Goal: Task Accomplishment & Management: Manage account settings

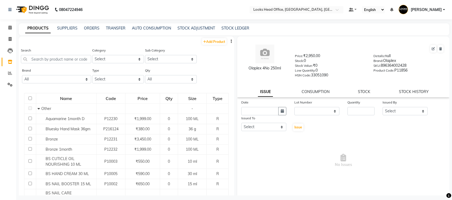
select select
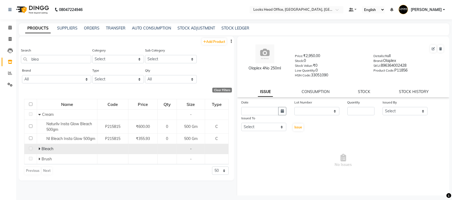
type input "blea"
click at [41, 147] on span at bounding box center [39, 148] width 3 height 5
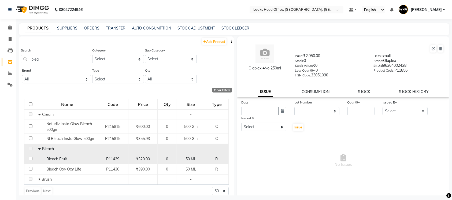
click at [87, 156] on div "Bleach Fruit" at bounding box center [66, 159] width 57 height 6
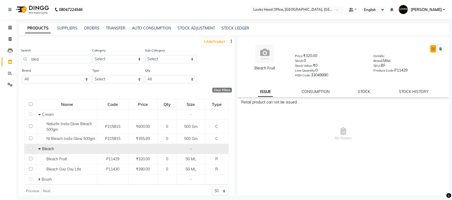
click at [431, 49] on icon at bounding box center [432, 48] width 3 height 3
select select "R"
select select "534211650"
select select "true"
select select "1617"
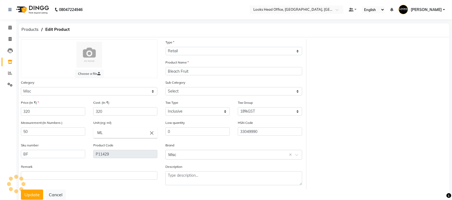
select select "5342116516"
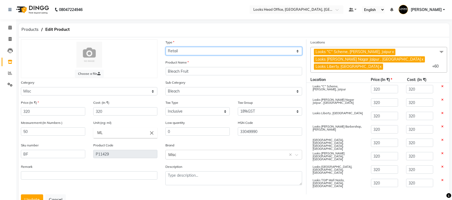
click at [249, 51] on select "Select Type Both Retail Consumable" at bounding box center [234, 51] width 136 height 8
click at [234, 53] on select "Select Type Both Retail Consumable" at bounding box center [234, 51] width 136 height 8
select select "C"
click at [166, 47] on select "Select Type Both Retail Consumable" at bounding box center [234, 51] width 136 height 8
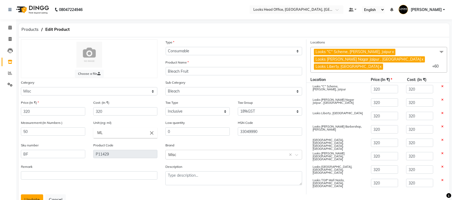
click at [28, 198] on button "Update" at bounding box center [32, 199] width 22 height 10
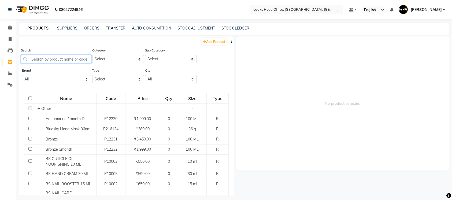
click at [67, 58] on input "text" at bounding box center [56, 59] width 70 height 8
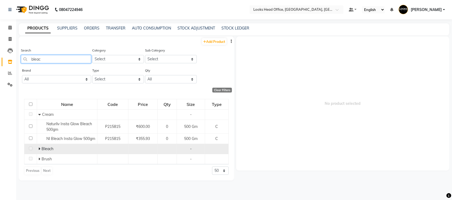
type input "bleac"
click at [42, 148] on span "Bleach" at bounding box center [48, 148] width 12 height 5
click at [39, 148] on icon at bounding box center [39, 149] width 2 height 4
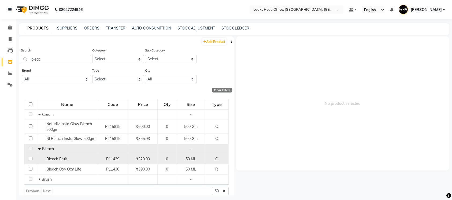
click at [78, 163] on td "Bleach Fruit" at bounding box center [67, 159] width 60 height 10
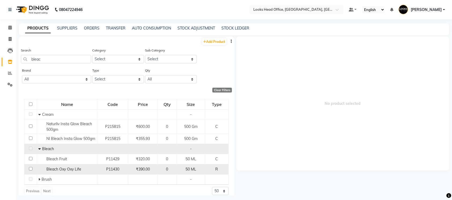
click at [76, 170] on span "Bleach Oxy Oxy Life" at bounding box center [63, 169] width 35 height 5
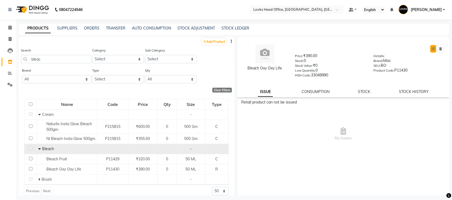
click at [430, 48] on button at bounding box center [433, 49] width 6 height 8
select select "true"
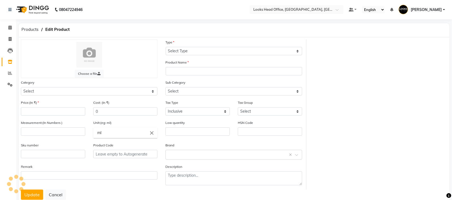
select select "R"
type input "Bleach Oxy Oxy Life"
select select
type input "390"
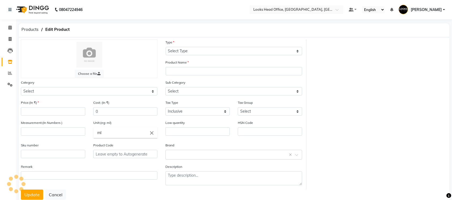
type input "50"
type input "ML"
type input "0"
type input "33049990"
type input "BO"
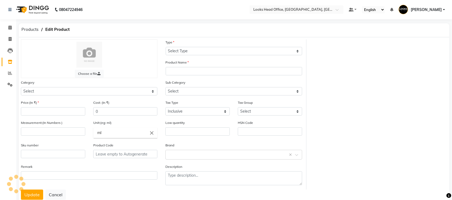
type input "P11430"
select select "534211650"
select select "1617"
select select "5342116516"
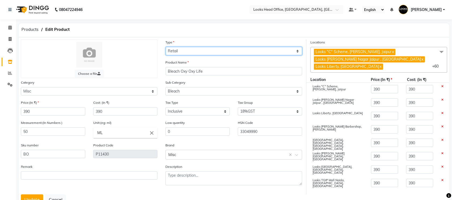
click at [197, 53] on select "Select Type Both Retail Consumable" at bounding box center [234, 51] width 136 height 8
select select "C"
click at [166, 47] on select "Select Type Both Retail Consumable" at bounding box center [234, 51] width 136 height 8
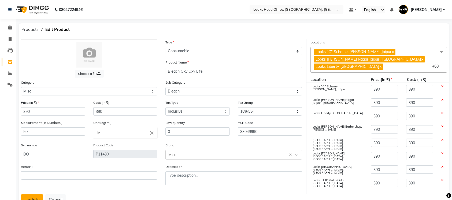
click at [34, 197] on button "Update" at bounding box center [32, 199] width 22 height 10
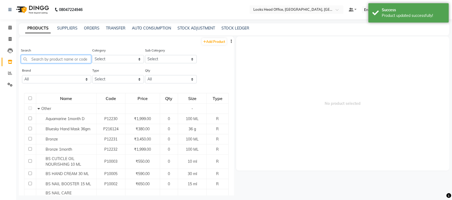
click at [62, 57] on input "text" at bounding box center [56, 59] width 70 height 8
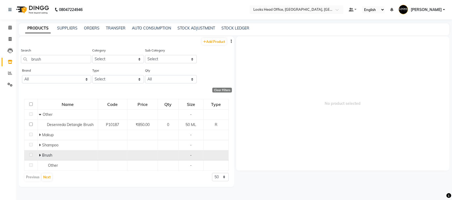
click at [46, 157] on div "Brush" at bounding box center [67, 155] width 57 height 6
click at [39, 155] on td "Brush" at bounding box center [68, 155] width 60 height 10
click at [39, 154] on icon at bounding box center [40, 155] width 2 height 4
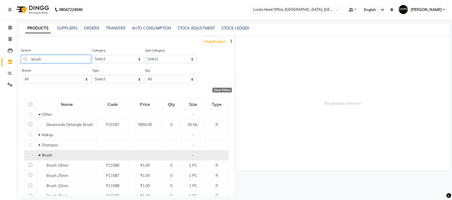
click at [54, 56] on input "brush" at bounding box center [56, 59] width 70 height 8
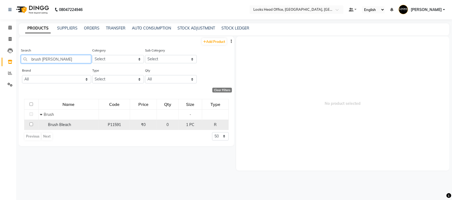
type input "brush [PERSON_NAME]"
click at [64, 125] on span "Brush Bleach" at bounding box center [59, 124] width 23 height 5
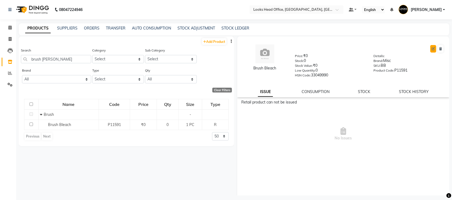
click at [431, 48] on icon at bounding box center [432, 48] width 3 height 3
select select "R"
select select "534211850"
select select "true"
select select "1617"
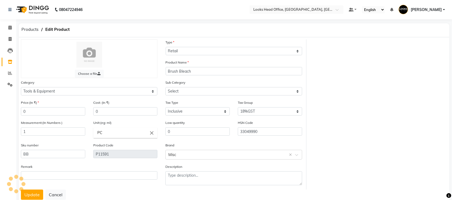
select select "5342118505"
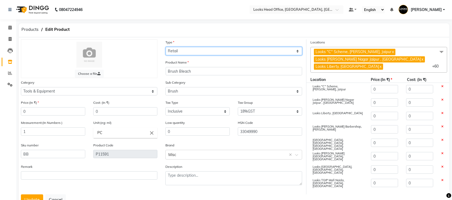
click at [197, 53] on select "Select Type Both Retail Consumable" at bounding box center [234, 51] width 136 height 8
select select "C"
click at [166, 47] on select "Select Type Both Retail Consumable" at bounding box center [234, 51] width 136 height 8
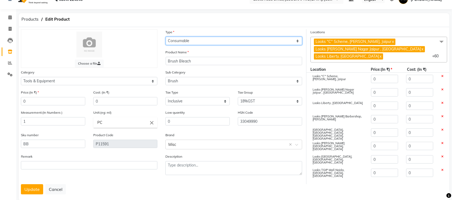
scroll to position [20, 0]
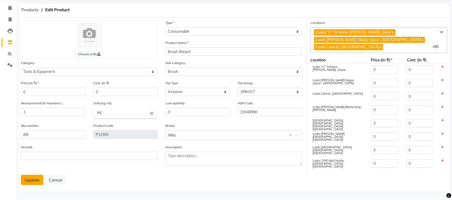
click at [36, 178] on button "Update" at bounding box center [32, 180] width 22 height 10
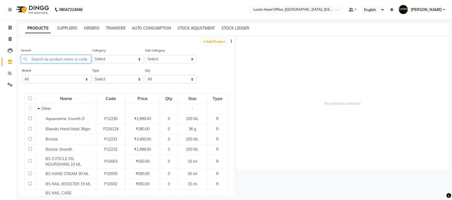
click at [69, 57] on input "text" at bounding box center [56, 59] width 70 height 8
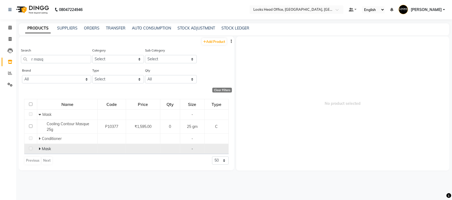
click at [39, 149] on icon at bounding box center [40, 149] width 2 height 4
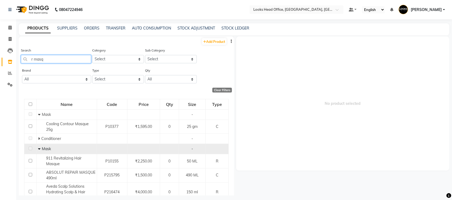
drag, startPoint x: 49, startPoint y: 61, endPoint x: 28, endPoint y: 60, distance: 20.9
click at [28, 60] on input "r masq" at bounding box center [56, 59] width 70 height 8
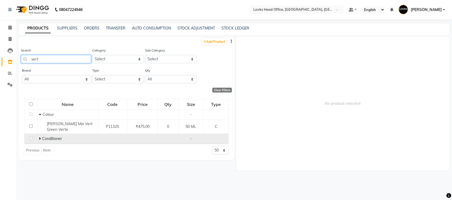
type input "vert"
click at [39, 137] on icon at bounding box center [40, 139] width 2 height 4
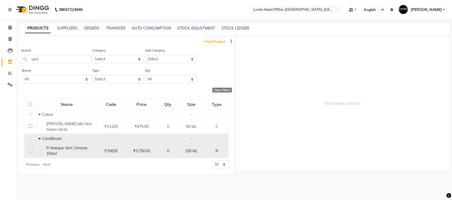
click at [49, 148] on span "R Masque Vert Chroma 150ml" at bounding box center [66, 151] width 41 height 10
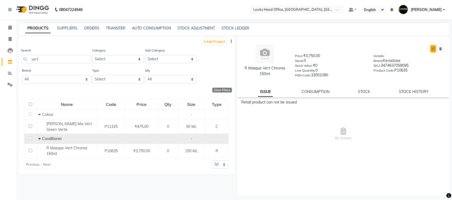
click at [431, 50] on icon at bounding box center [432, 48] width 3 height 3
select select "true"
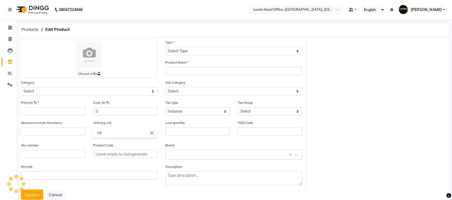
select select "R"
type input "R Masque Vert Chroma 150ml"
select select
type input "3750"
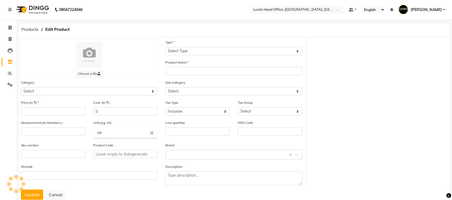
select select "1617"
type input "150"
type input "ML"
type input "0"
type input "33051090"
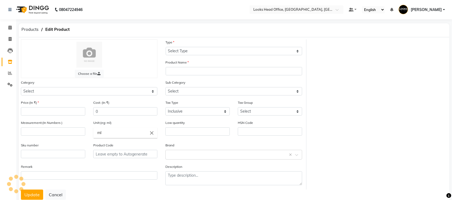
type input "3474637059095"
type input "P10635"
select select "534211450"
select select "5342114504"
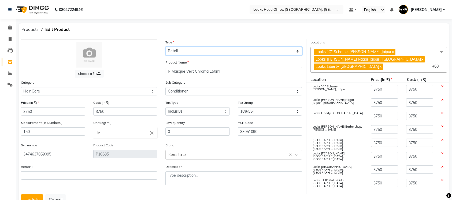
click at [206, 52] on select "Select Type Both Retail Consumable" at bounding box center [234, 51] width 136 height 8
select select "C"
click at [166, 47] on select "Select Type Both Retail Consumable" at bounding box center [234, 51] width 136 height 8
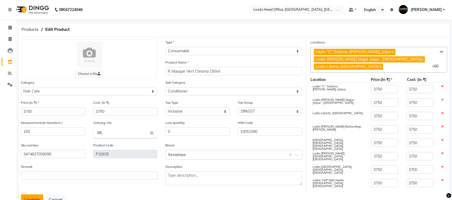
click at [32, 196] on button "Update" at bounding box center [32, 199] width 22 height 10
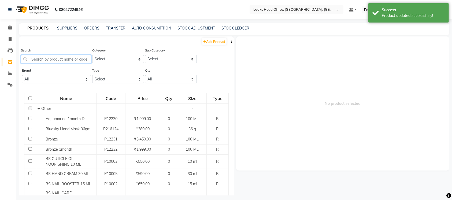
click at [66, 59] on input "text" at bounding box center [56, 59] width 70 height 8
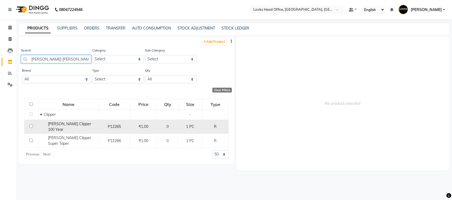
type input "[PERSON_NAME] [PERSON_NAME]"
click at [59, 127] on div "[PERSON_NAME] Clipper 100 Year" at bounding box center [68, 126] width 57 height 11
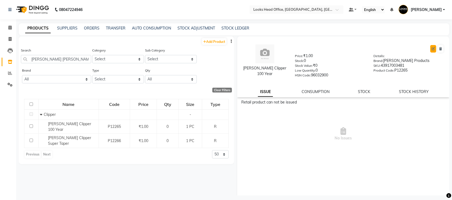
click at [431, 50] on icon at bounding box center [432, 48] width 3 height 3
select select "true"
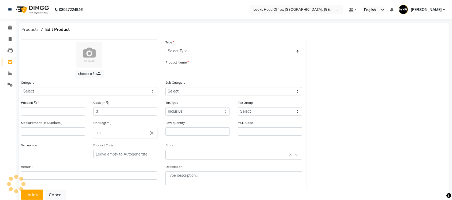
select select "R"
type input "[PERSON_NAME] Clipper 100 Year"
select select
type input "1"
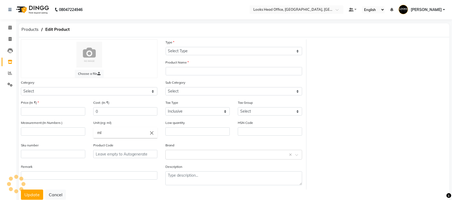
type input "1"
type input "PC"
type input "0"
type input "96032900"
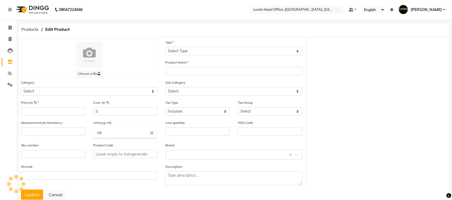
type input "43917003481"
type input "P12265"
select select "534211850"
select select "5342118506"
select select "1617"
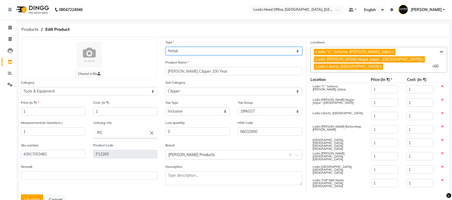
click at [224, 52] on select "Select Type Both Retail Consumable" at bounding box center [234, 51] width 136 height 8
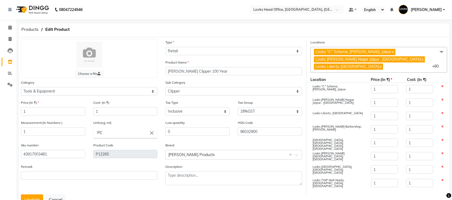
click at [221, 33] on div "Products Edit Product" at bounding box center [234, 30] width 438 height 14
click at [29, 27] on span "Products" at bounding box center [30, 30] width 23 height 10
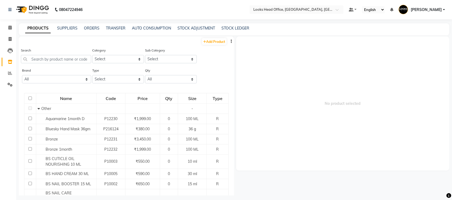
click at [229, 40] on button "button" at bounding box center [231, 42] width 5 height 6
click at [203, 48] on div "EXPORT" at bounding box center [205, 48] width 24 height 7
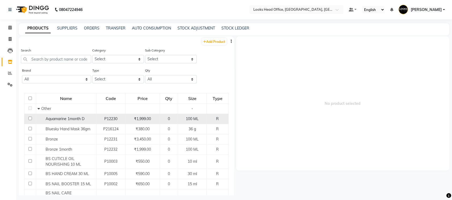
click at [160, 121] on td "0" at bounding box center [169, 119] width 18 height 10
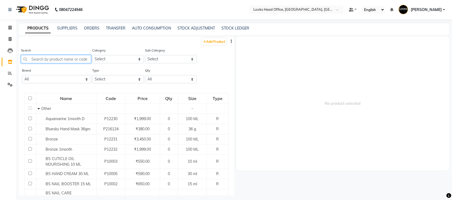
click at [54, 58] on input "text" at bounding box center [56, 59] width 70 height 8
paste input "4045787723373"
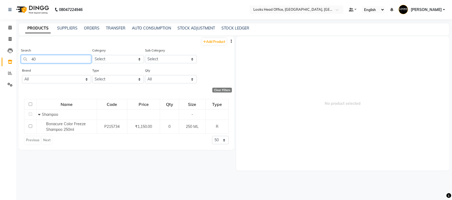
type input "4"
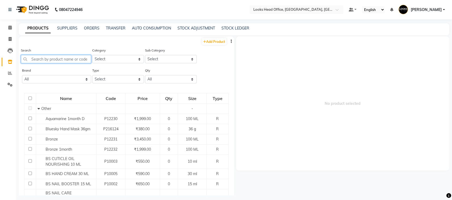
paste input "3474637173487"
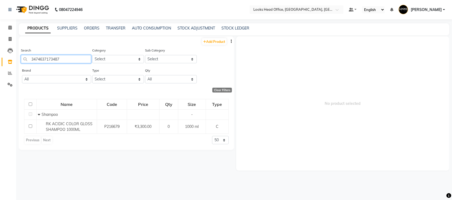
paste input "70"
paste input "286538"
type input "3474637286538"
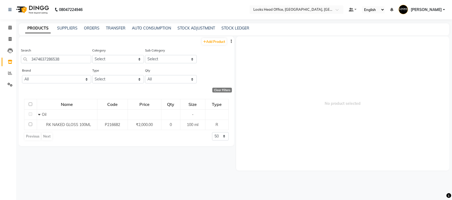
click at [232, 40] on button "button" at bounding box center [231, 42] width 5 height 6
click at [214, 40] on div "IMPORT" at bounding box center [211, 41] width 24 height 7
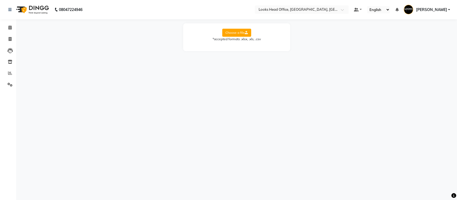
click at [234, 31] on label "Choose a file" at bounding box center [236, 33] width 29 height 8
click at [0, 0] on input "Choose a file" at bounding box center [0, 0] width 0 height 0
click at [248, 50] on select "Select Sheet Sheet1" at bounding box center [261, 50] width 40 height 8
select select "Sheet1"
click at [241, 46] on select "Select Sheet Sheet1" at bounding box center [261, 50] width 40 height 8
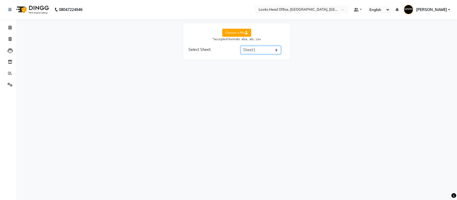
select select "product name"
select select "product code"
select select "product category"
select select "product sub-category"
select select "quantity"
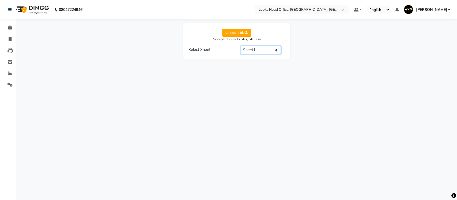
select select "price"
select select "cost"
select select "tax group"
select select "tax inclusive"
select select "size"
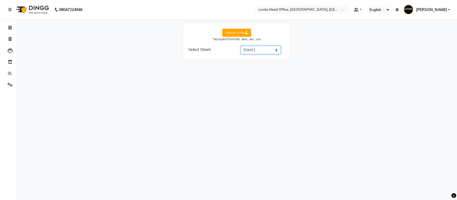
select select "unit"
select select "sku"
select select "brand"
select select "sac code"
select select "description"
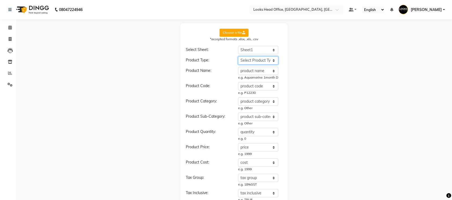
click at [252, 59] on select "Select Product Type product name product code product category product sub-cate…" at bounding box center [258, 60] width 40 height 8
select select "type"
click at [238, 56] on select "Select Product Type product name product code product category product sub-cate…" at bounding box center [258, 60] width 40 height 8
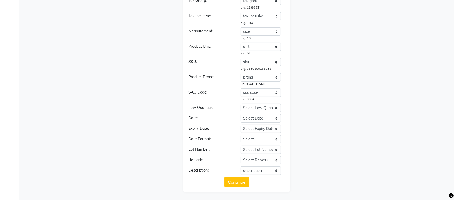
scroll to position [182, 0]
click at [236, 178] on button "Continue" at bounding box center [234, 181] width 25 height 10
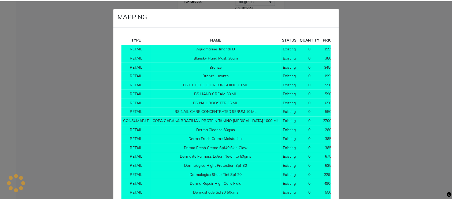
scroll to position [4407, 0]
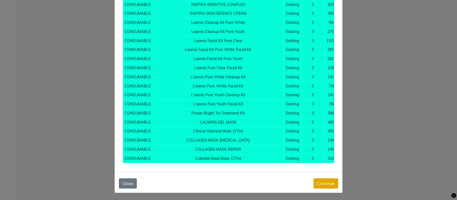
click at [325, 179] on button "Continue" at bounding box center [326, 183] width 25 height 10
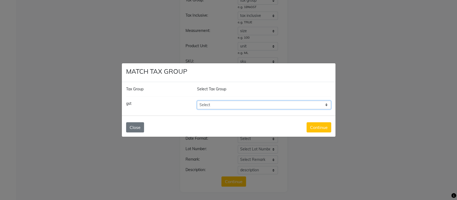
click at [252, 103] on select "Select 5%GST 12%GST 18%GST" at bounding box center [264, 105] width 134 height 8
select select "1617"
click at [197, 101] on select "Select 5%GST 12%GST 18%GST" at bounding box center [264, 105] width 134 height 8
click at [316, 125] on button "Continue" at bounding box center [319, 127] width 25 height 10
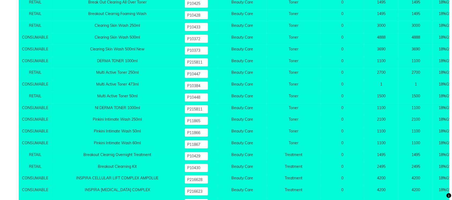
scroll to position [6094, 0]
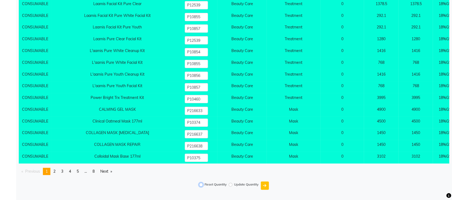
click at [200, 185] on input "Reset Quantity" at bounding box center [201, 185] width 4 height 4
radio input "true"
click at [264, 185] on icon "submit" at bounding box center [264, 186] width 3 height 4
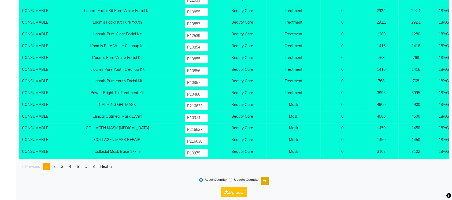
scroll to position [6105, 0]
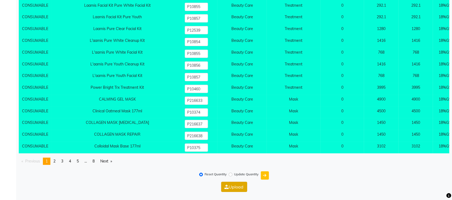
click at [234, 184] on button "Upload" at bounding box center [234, 187] width 26 height 10
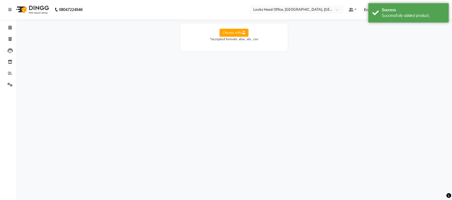
scroll to position [0, 0]
click at [9, 63] on icon at bounding box center [10, 62] width 5 height 4
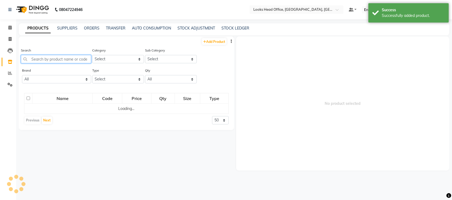
click at [55, 57] on input "text" at bounding box center [56, 59] width 70 height 8
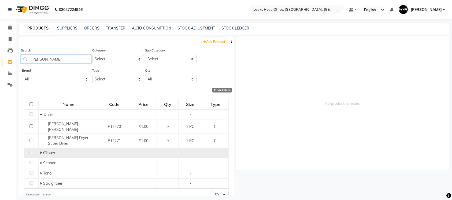
type input "[PERSON_NAME]"
click at [43, 150] on span "Clipper" at bounding box center [49, 152] width 12 height 5
click at [41, 150] on span at bounding box center [41, 152] width 3 height 5
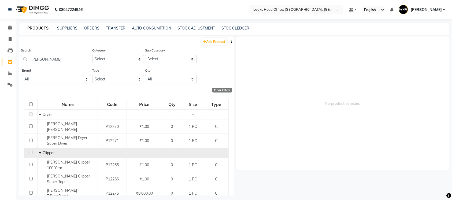
click at [231, 42] on icon "button" at bounding box center [231, 41] width 1 height 4
click at [214, 61] on div "Search [PERSON_NAME] Category Select Skin Personal Care Hair Threading Loreal B…" at bounding box center [126, 57] width 215 height 20
click at [229, 41] on button "button" at bounding box center [231, 42] width 5 height 6
click at [212, 34] on div "Product Sync" at bounding box center [205, 34] width 24 height 7
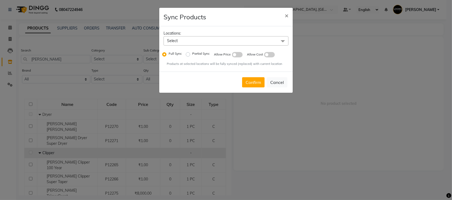
click at [204, 34] on div "Locations: Select Select All Looks "C" Scheme, [GEOGRAPHIC_DATA], [GEOGRAPHIC_D…" at bounding box center [225, 48] width 133 height 45
click at [205, 44] on span "Select" at bounding box center [228, 40] width 125 height 9
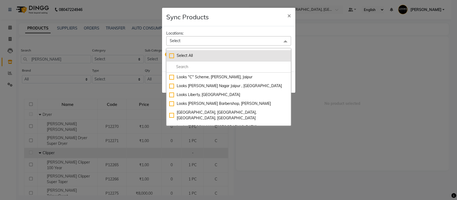
click at [169, 54] on div "Select All" at bounding box center [228, 56] width 119 height 6
checkbox input "true"
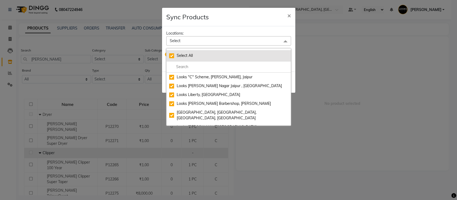
checkbox input "true"
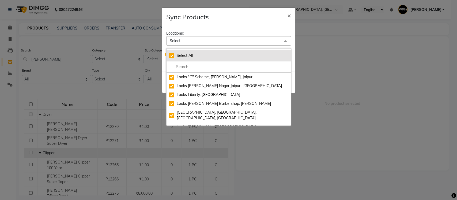
checkbox input "true"
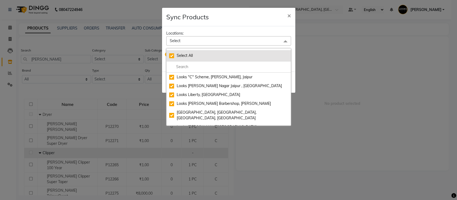
checkbox input "true"
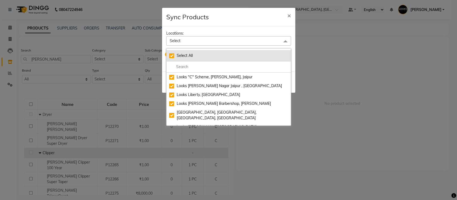
checkbox input "true"
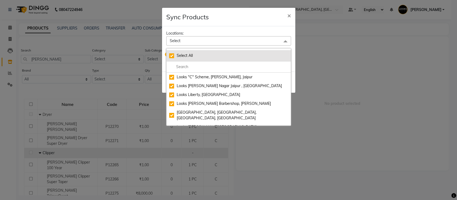
checkbox input "true"
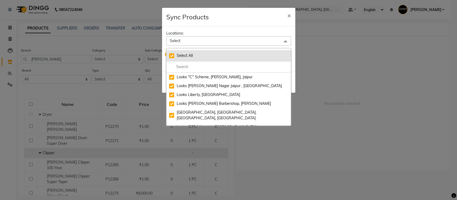
checkbox input "true"
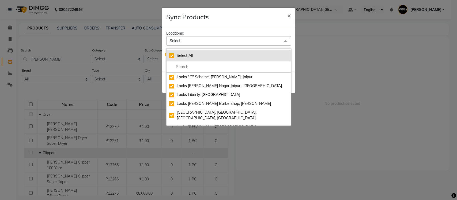
checkbox input "true"
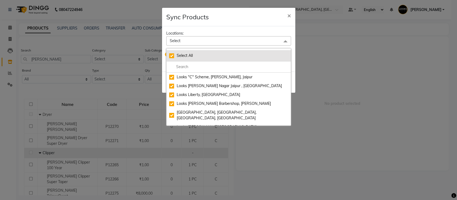
checkbox input "true"
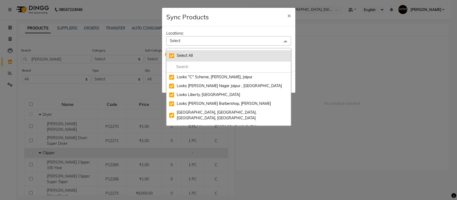
checkbox input "true"
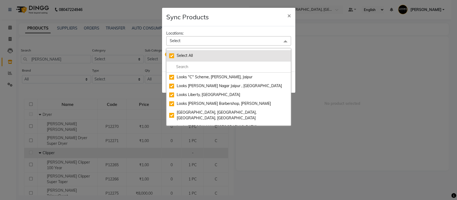
checkbox input "true"
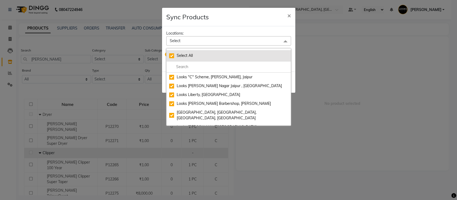
checkbox input "true"
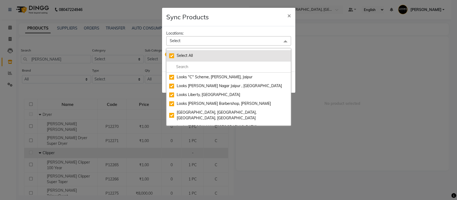
checkbox input "true"
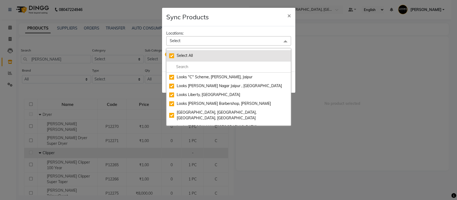
checkbox input "true"
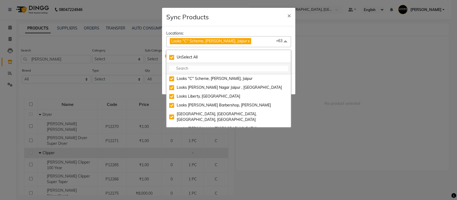
click at [187, 66] on input "multiselect-search" at bounding box center [228, 69] width 119 height 6
checkbox input "false"
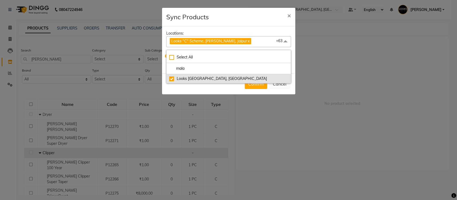
type input "mala"
click at [171, 78] on div "Looks [GEOGRAPHIC_DATA], [GEOGRAPHIC_DATA]" at bounding box center [228, 79] width 119 height 6
checkbox input "false"
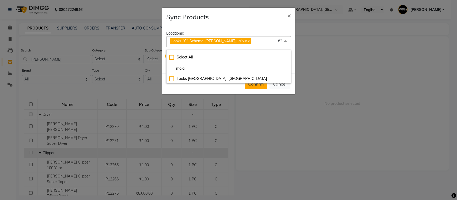
click at [257, 86] on button "Confirm" at bounding box center [256, 84] width 23 height 10
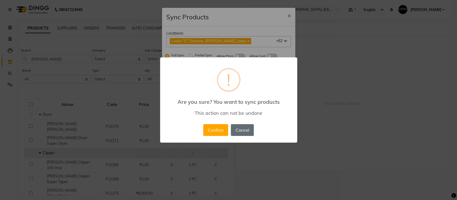
click at [238, 128] on button "Cancel" at bounding box center [242, 130] width 23 height 12
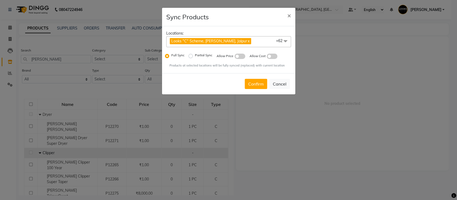
click at [284, 42] on span at bounding box center [285, 41] width 11 height 10
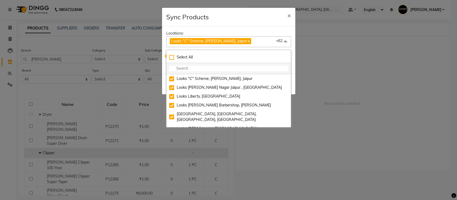
click at [233, 67] on input "multiselect-search" at bounding box center [228, 69] width 119 height 6
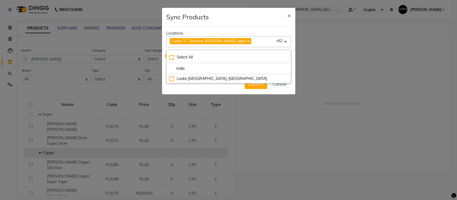
type input "mala"
click at [240, 89] on div "Confirm Cancel" at bounding box center [228, 83] width 133 height 21
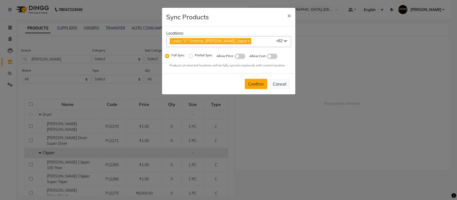
click at [259, 85] on button "Confirm" at bounding box center [256, 84] width 23 height 10
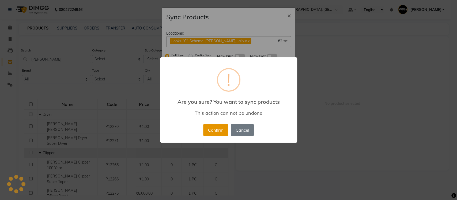
click at [217, 131] on button "Confirm" at bounding box center [215, 130] width 25 height 12
